Goal: Information Seeking & Learning: Check status

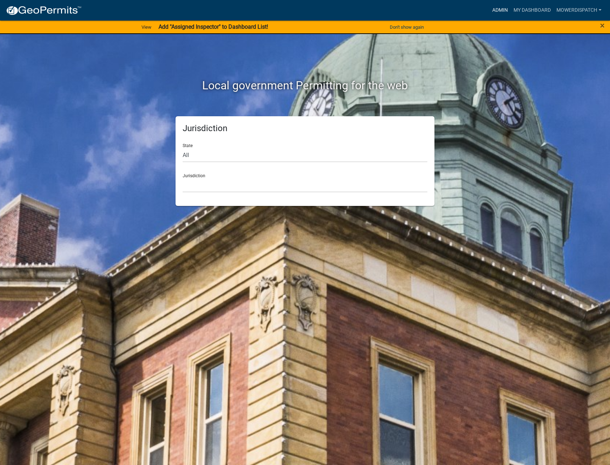
click at [497, 10] on link "Admin" at bounding box center [499, 10] width 21 height 13
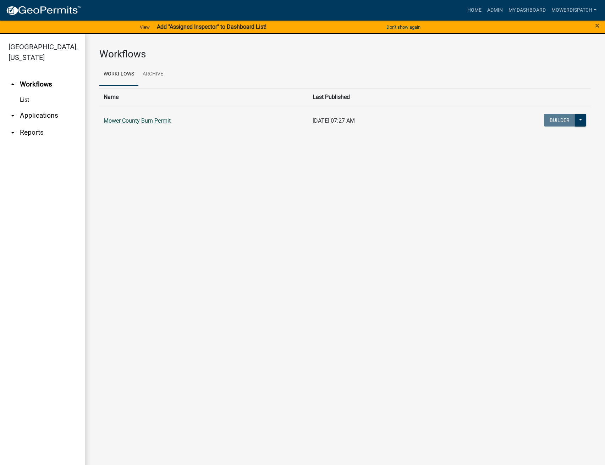
click at [124, 120] on link "Mower County Burn Permit" at bounding box center [137, 120] width 67 height 7
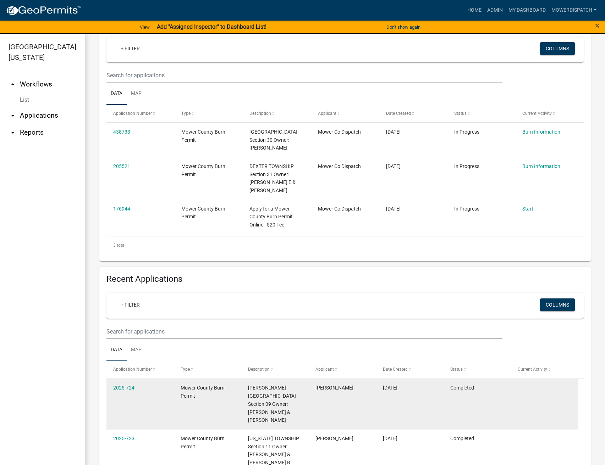
scroll to position [213, 0]
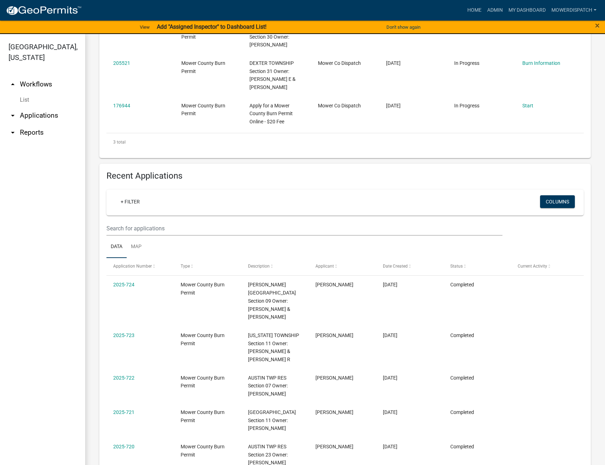
click at [170, 203] on div "+ Filter" at bounding box center [267, 202] width 314 height 15
click at [131, 201] on link "+ Filter" at bounding box center [130, 201] width 31 height 13
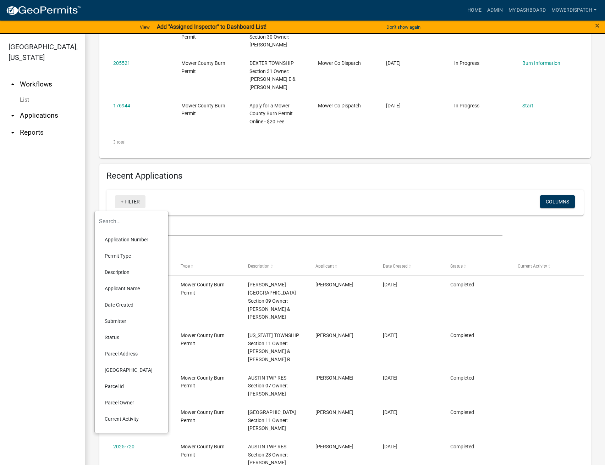
click at [131, 201] on link "+ Filter" at bounding box center [130, 201] width 31 height 13
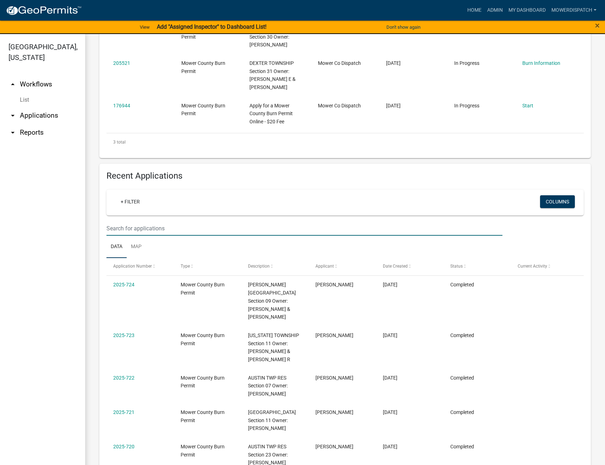
type input "60871 [GEOGRAPHIC_DATA]"
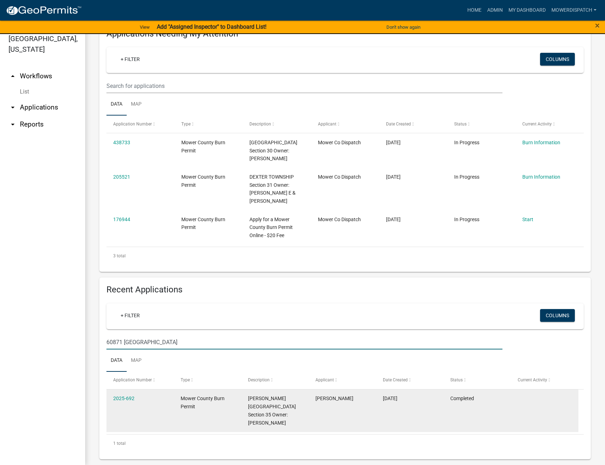
scroll to position [9, 0]
